Goal: Task Accomplishment & Management: Use online tool/utility

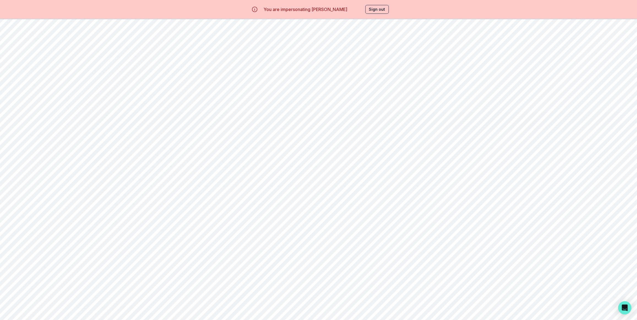
click at [31, 72] on button "Home" at bounding box center [34, 68] width 68 height 11
drag, startPoint x: 137, startPoint y: 60, endPoint x: 192, endPoint y: 69, distance: 56.1
click at [137, 60] on div "Home Messaging Students Finance Browse Mentors Guardian Guide Calendar Availabi…" at bounding box center [318, 179] width 637 height 320
click at [388, 10] on button "Sign out" at bounding box center [377, 9] width 23 height 9
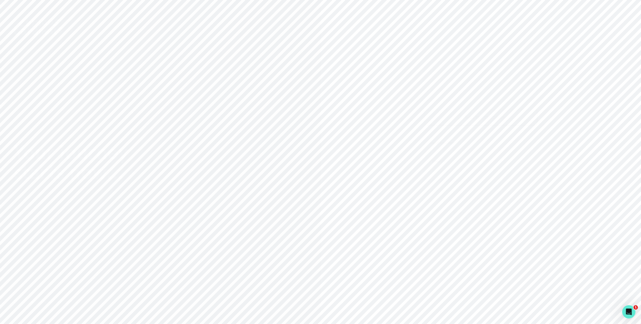
type input "[PERSON_NAME][EMAIL_ADDRESS][DOMAIN_NAME]"
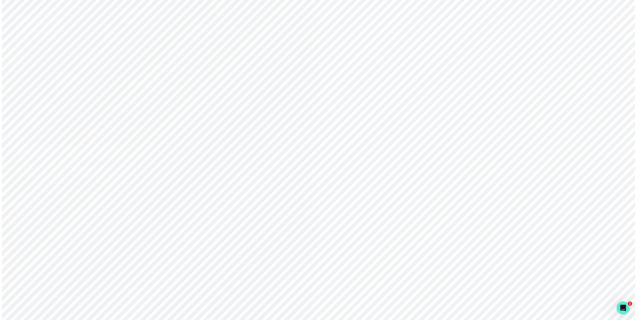
scroll to position [0, 20]
click at [438, 153] on input "[PERSON_NAME][EMAIL_ADDRESS][DOMAIN_NAME]" at bounding box center [478, 148] width 112 height 14
click at [402, 142] on div "Sign in with Google OR [PERSON_NAME][EMAIL_ADDRESS][DOMAIN_NAME] Email address …" at bounding box center [478, 160] width 319 height 320
click at [442, 116] on div "Sign in with Google" at bounding box center [478, 115] width 99 height 7
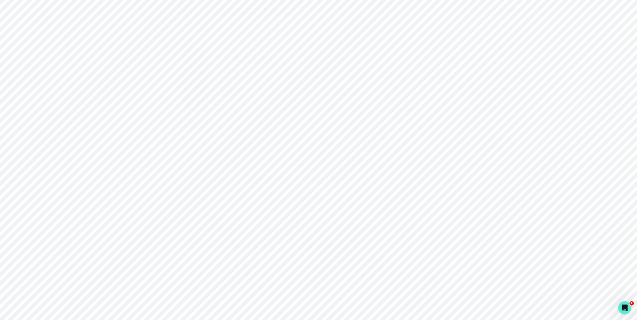
click at [39, 243] on button "Admin Data" at bounding box center [34, 247] width 68 height 11
click at [200, 60] on input "Search user by name or email" at bounding box center [353, 57] width 506 height 14
click at [194, 58] on input "Search user by name or email" at bounding box center [353, 57] width 506 height 14
click at [548, 33] on p "Engagements" at bounding box center [559, 34] width 30 height 7
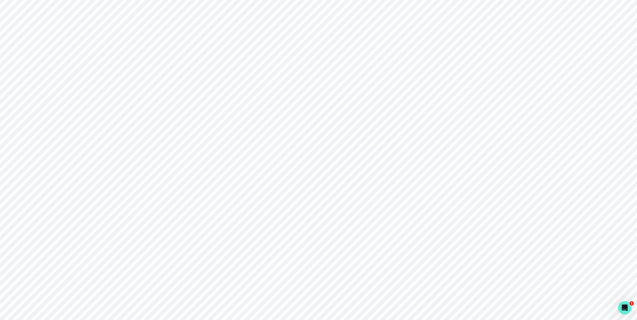
click at [34, 268] on div "Engineering" at bounding box center [38, 265] width 60 height 7
click at [451, 27] on div "Billing Feature Flags Bills Select Billing Period Billing Period 37 , 2025 : [D…" at bounding box center [353, 54] width 344 height 109
click at [451, 29] on button "Feature Flags" at bounding box center [439, 35] width 172 height 12
click at [361, 253] on textarea "752c7e38-cf48-450b-b249-13f52cceff54, 178d2759-8bd7-4179-a86f-bc0b141ca652, 67d…" at bounding box center [353, 245] width 73 height 22
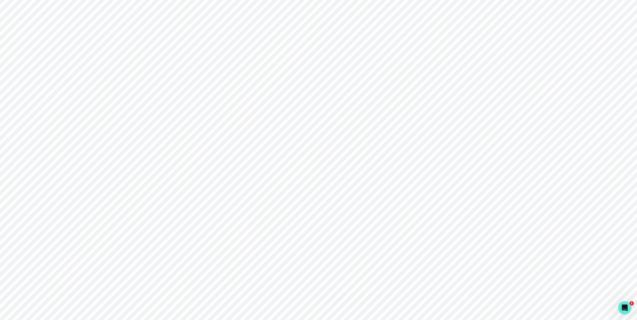
click at [371, 295] on button "Update" at bounding box center [353, 298] width 73 height 11
click at [440, 264] on div "feature_flag_opportunities Delete Description : Opportunities and Compliance Ce…" at bounding box center [353, 244] width 335 height 763
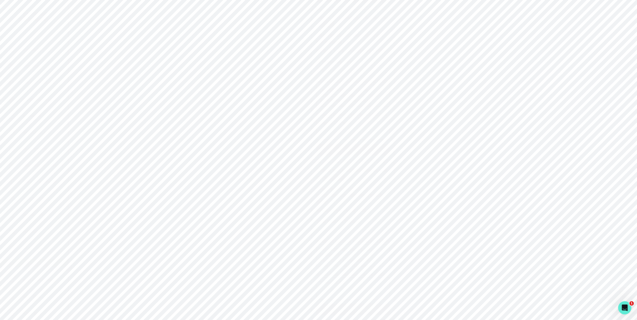
click at [276, 172] on div "feature_flag_opportunities Delete Description : Opportunities and Compliance Ce…" at bounding box center [353, 244] width 335 height 763
click at [456, 187] on div "feature_flag_opportunities Delete Description : Opportunities and Compliance Ce…" at bounding box center [353, 244] width 335 height 763
click at [274, 209] on div "feature_flag_opportunities Delete Description : Opportunities and Compliance Ce…" at bounding box center [353, 244] width 335 height 763
drag, startPoint x: 441, startPoint y: 177, endPoint x: 428, endPoint y: 179, distance: 12.9
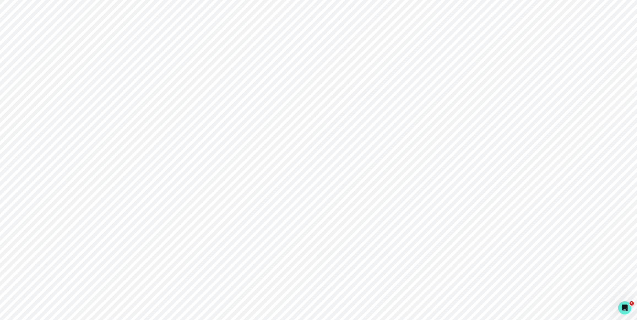
click at [441, 177] on div "feature_flag_opportunities Delete Description : Opportunities and Compliance Ce…" at bounding box center [353, 187] width 335 height 763
drag, startPoint x: 352, startPoint y: 285, endPoint x: 354, endPoint y: 282, distance: 4.7
click at [352, 285] on textarea at bounding box center [353, 278] width 73 height 22
